Goal: Navigation & Orientation: Find specific page/section

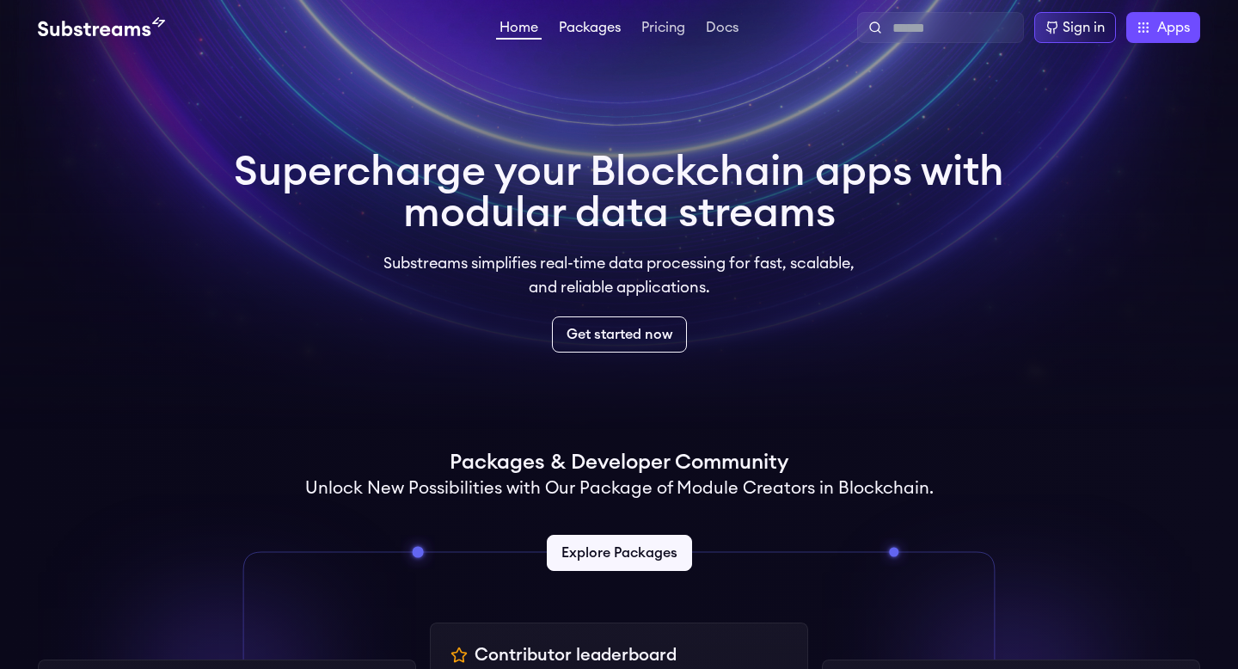
click at [599, 35] on link "Packages" at bounding box center [589, 29] width 69 height 17
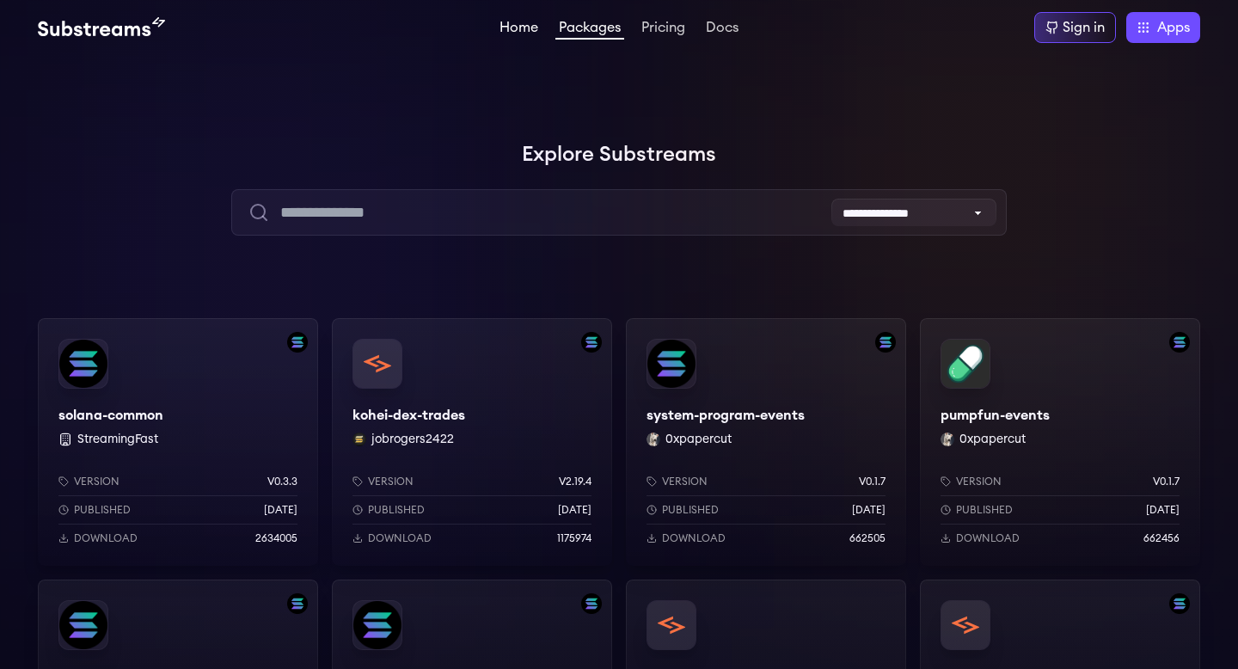
click at [514, 34] on link "Home" at bounding box center [519, 29] width 46 height 17
